Goal: Task Accomplishment & Management: Complete application form

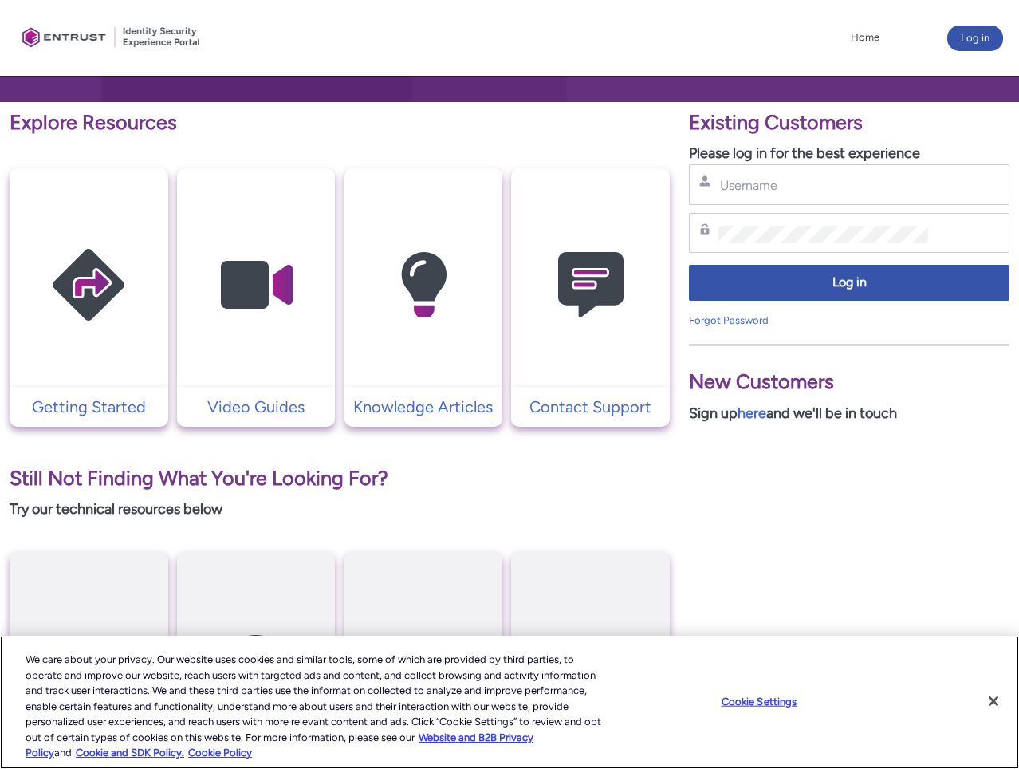
scroll to position [448, 0]
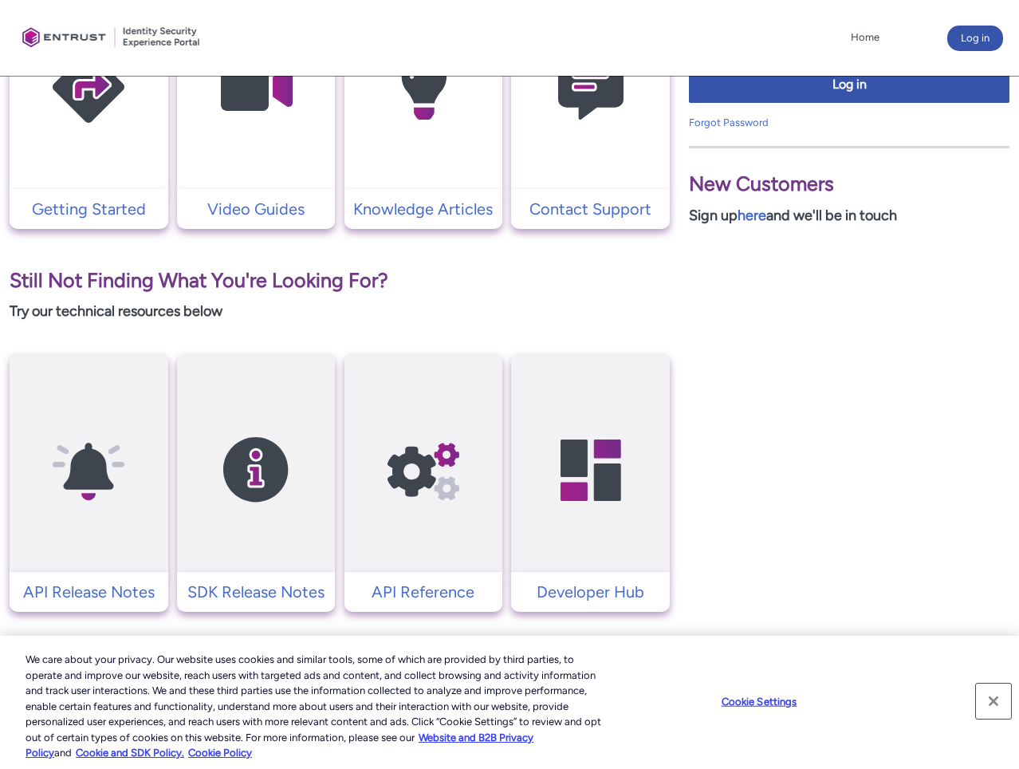
click at [994, 710] on button "Close" at bounding box center [993, 700] width 35 height 35
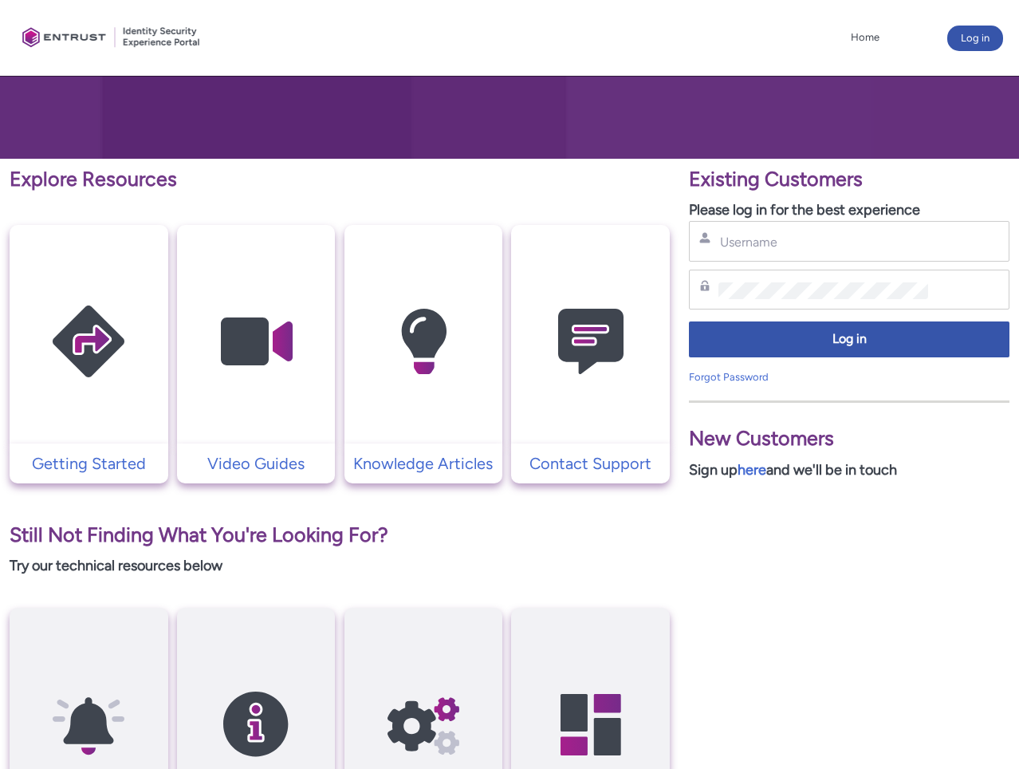
scroll to position [195, 0]
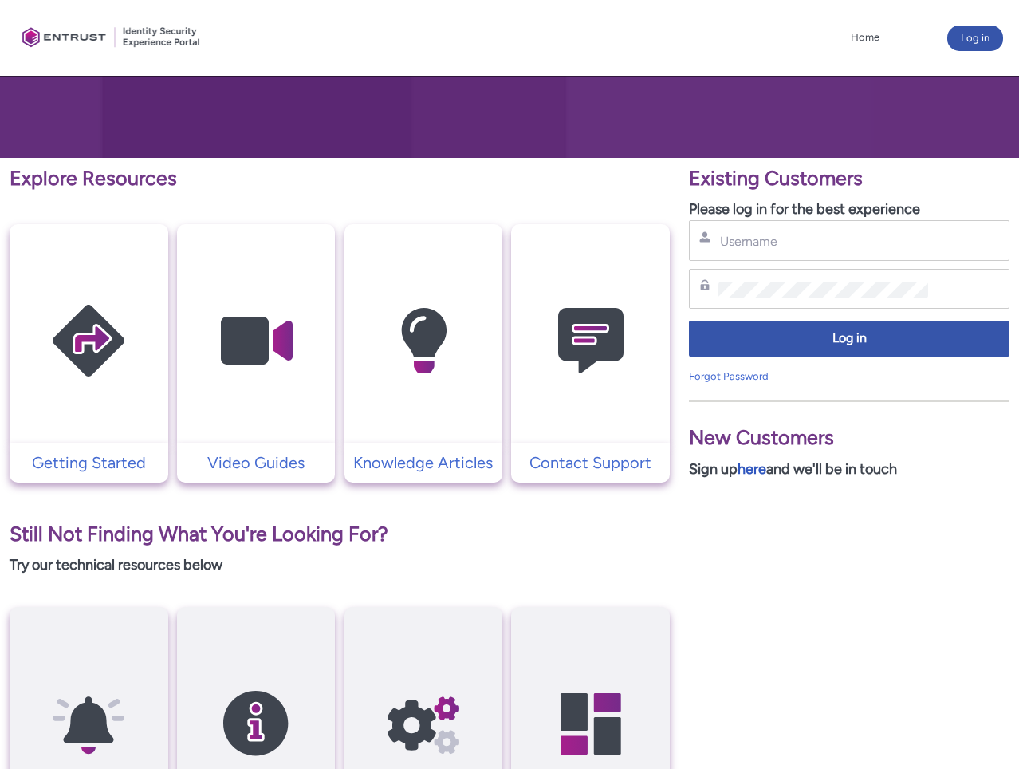
click at [760, 474] on link "here" at bounding box center [752, 469] width 29 height 18
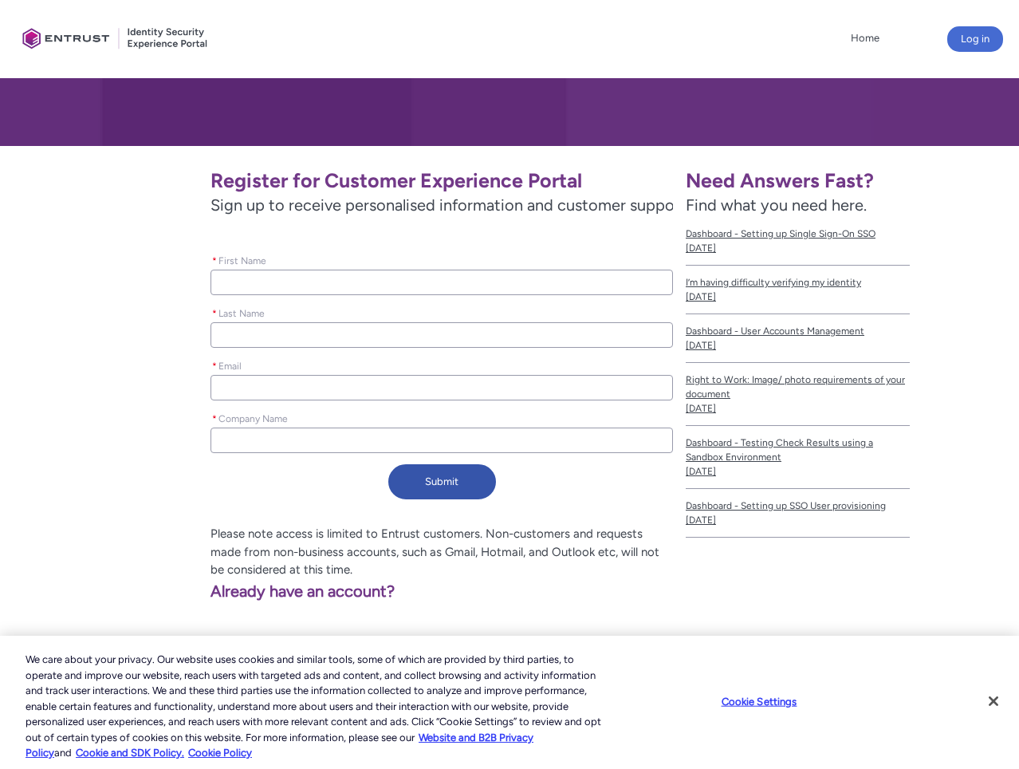
scroll to position [211, 0]
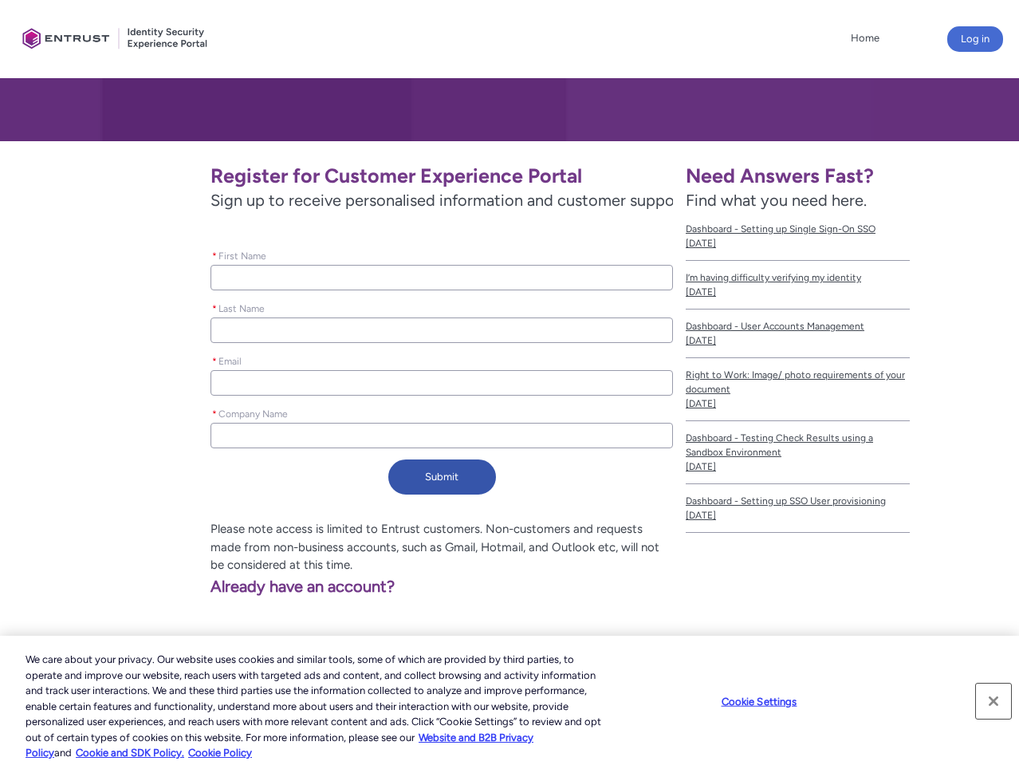
click at [984, 706] on button "Close" at bounding box center [993, 700] width 35 height 35
